Goal: Transaction & Acquisition: Book appointment/travel/reservation

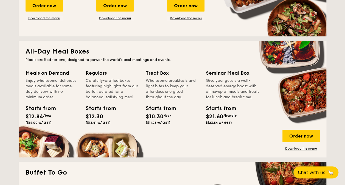
scroll to position [384, 0]
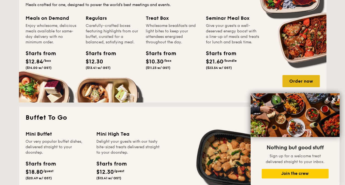
click at [298, 81] on div "Order now" at bounding box center [300, 81] width 37 height 12
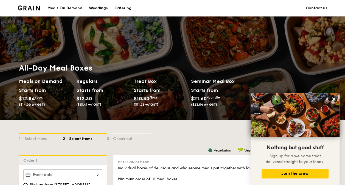
scroll to position [55, 0]
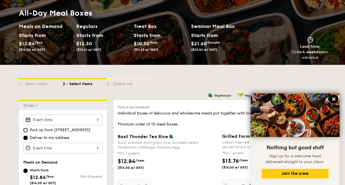
click at [334, 101] on icon at bounding box center [333, 99] width 5 height 5
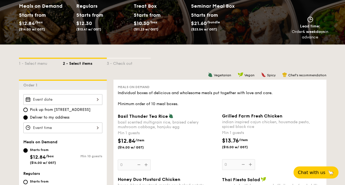
scroll to position [82, 0]
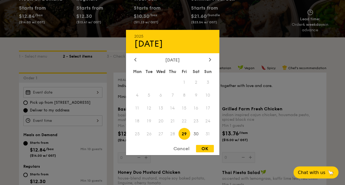
click at [99, 92] on div "2025 Aug [DATE] Tue Wed Thu Fri Sat Sun 1 2 3 4 5 6 7 8 9 10 11 12 13 14 15 16 …" at bounding box center [62, 92] width 79 height 11
click at [96, 41] on div at bounding box center [172, 92] width 345 height 185
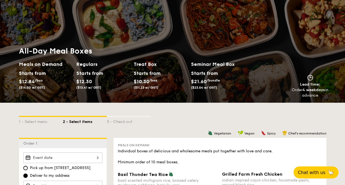
scroll to position [0, 0]
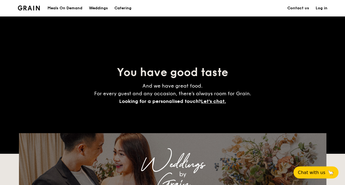
scroll to position [984, 0]
